Goal: Register for event/course

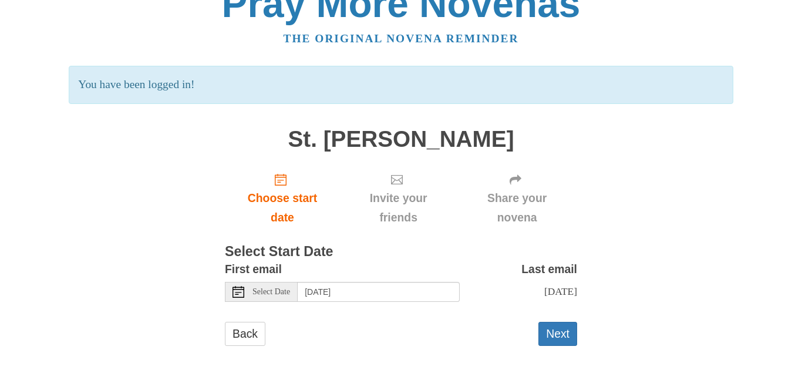
scroll to position [38, 0]
click at [276, 288] on span "Select Date" at bounding box center [271, 292] width 38 height 8
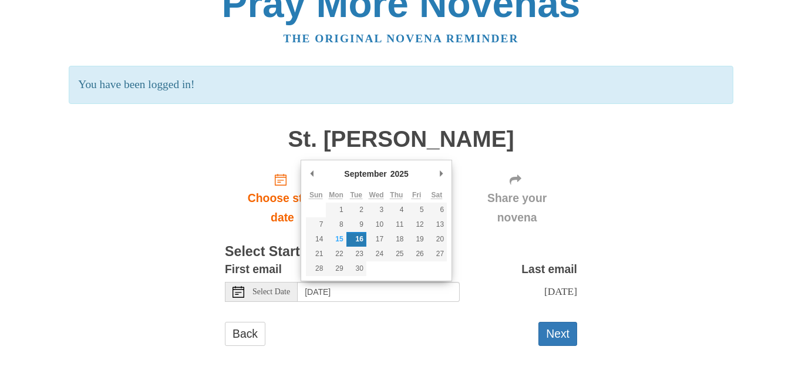
click at [237, 286] on icon at bounding box center [238, 292] width 12 height 12
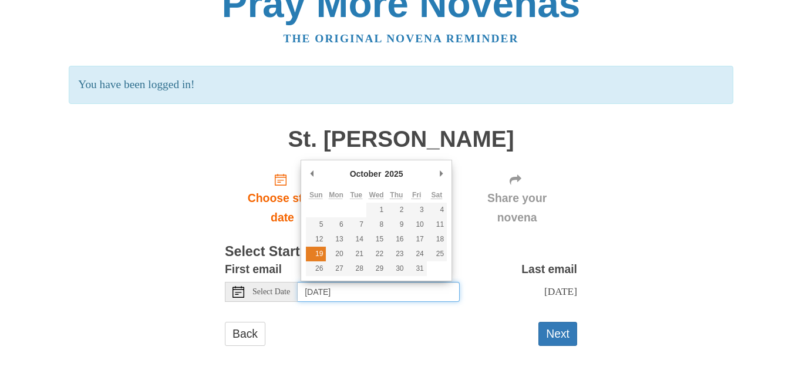
type input "Sunday, October 19th"
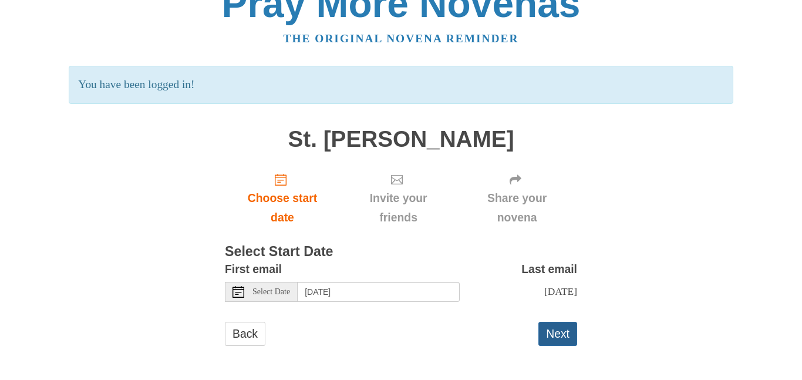
click at [564, 336] on button "Next" at bounding box center [557, 334] width 39 height 24
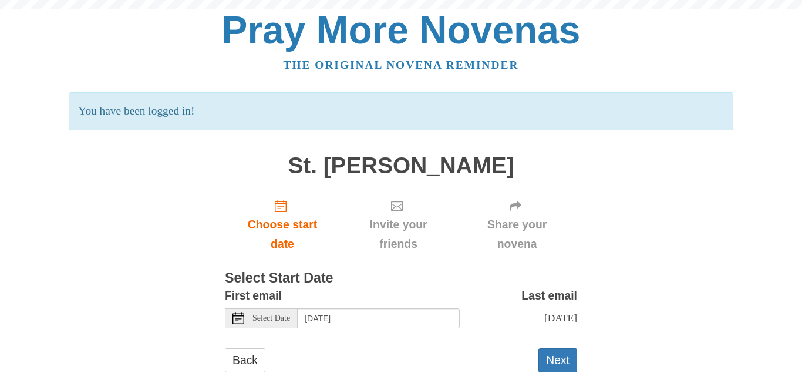
scroll to position [38, 0]
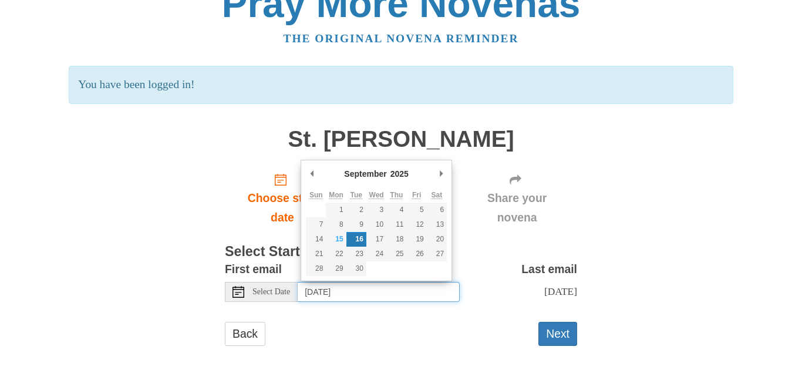
click at [382, 282] on input "[DATE]" at bounding box center [379, 292] width 162 height 20
type input "[DATE]"
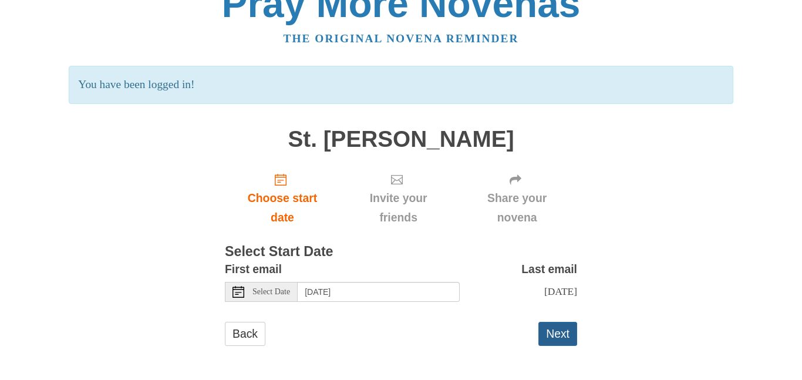
click at [556, 333] on button "Next" at bounding box center [557, 334] width 39 height 24
